Goal: Find contact information: Find contact information

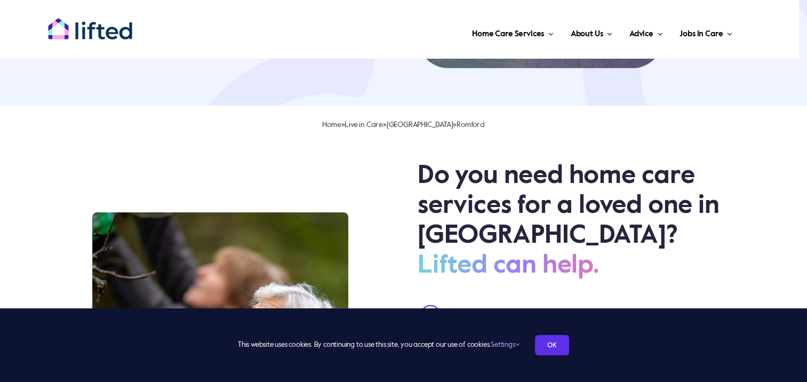
scroll to position [267, 0]
click at [545, 348] on link "OK" at bounding box center [552, 345] width 34 height 20
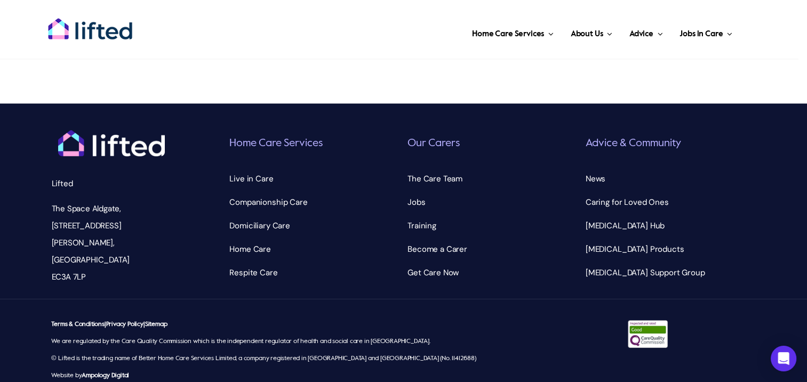
scroll to position [0, 0]
drag, startPoint x: 85, startPoint y: 244, endPoint x: 48, endPoint y: 198, distance: 58.8
click at [52, 200] on p "The Space Aldgate, 30 Dukes Pl, London EC3A 7LP" at bounding box center [111, 242] width 119 height 85
copy p "The Space Aldgate, 30 Dukes Pl, London EC3A 7LP"
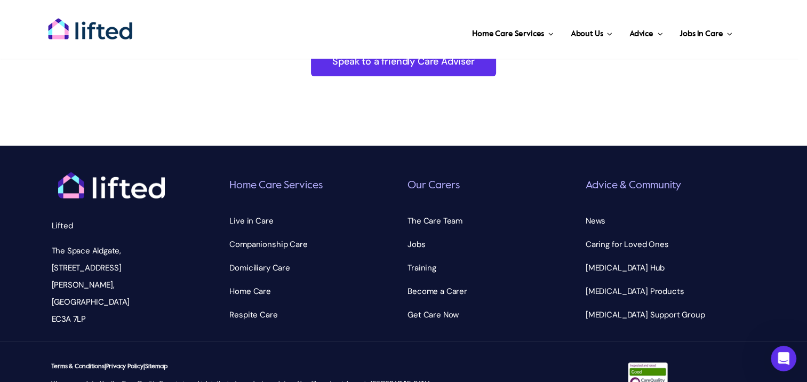
scroll to position [4293, 0]
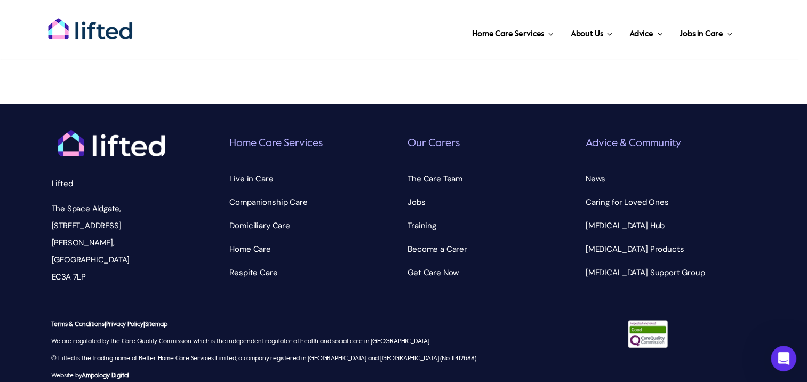
click at [135, 225] on p "The Space Aldgate, 30 Dukes Pl, London EC3A 7LP" at bounding box center [111, 242] width 119 height 85
click at [777, 361] on icon "Open Intercom Messenger" at bounding box center [784, 359] width 18 height 18
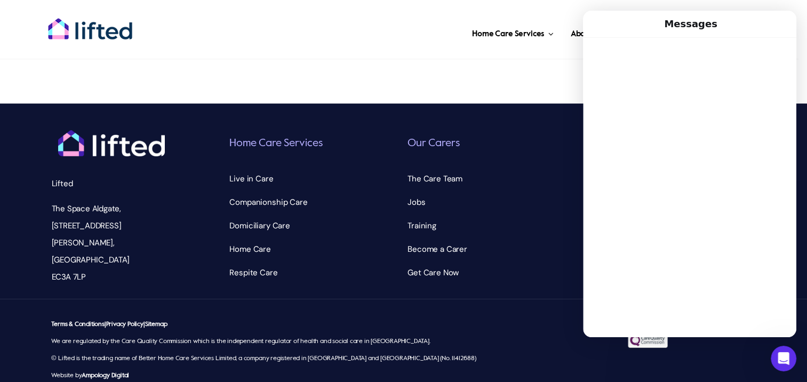
scroll to position [0, 0]
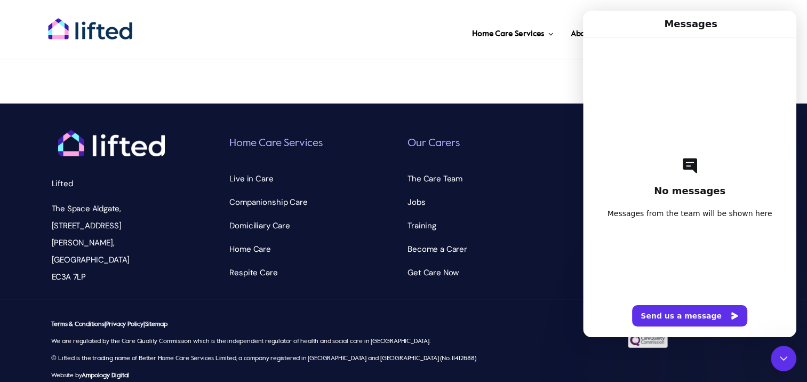
click at [777, 361] on icon "Close Intercom Messenger" at bounding box center [783, 358] width 13 height 13
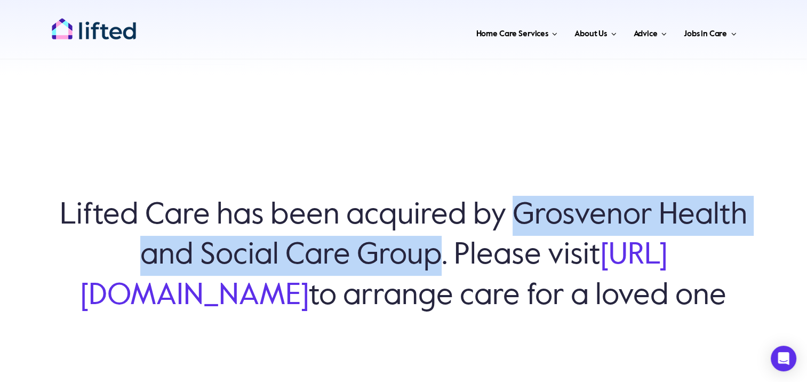
drag, startPoint x: 476, startPoint y: 235, endPoint x: 511, endPoint y: 205, distance: 46.2
click at [511, 205] on h6 "Lifted Care has been acquired by Grosvenor Health and Social Care Group. Please…" at bounding box center [403, 256] width 700 height 120
copy h6 "Grosvenor Health and Social Care Group"
click at [269, 284] on link "[URL][DOMAIN_NAME]" at bounding box center [374, 276] width 587 height 70
